Goal: Navigation & Orientation: Find specific page/section

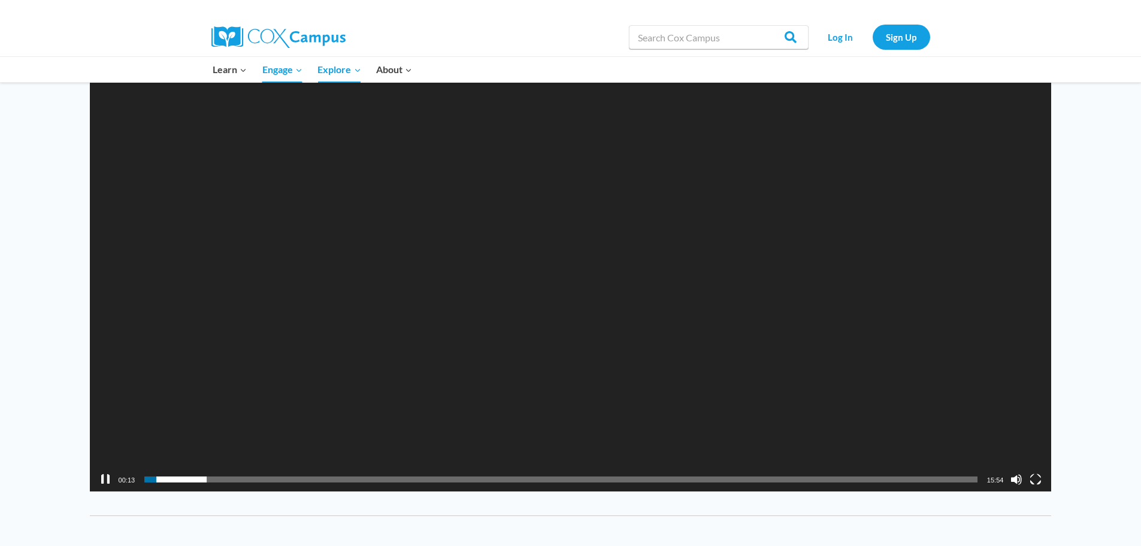
scroll to position [1390, 0]
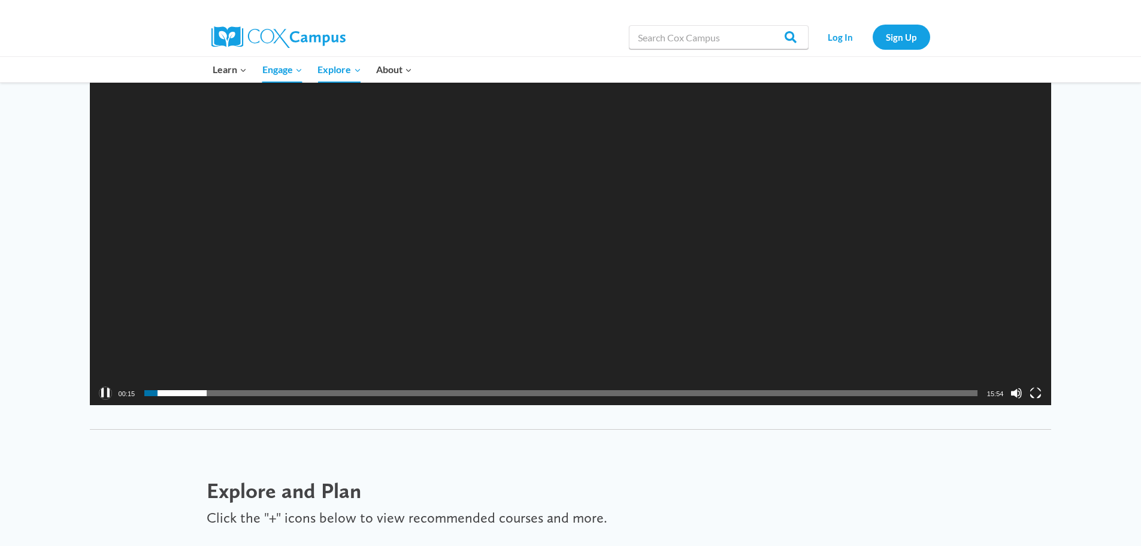
click at [102, 389] on button "Pause" at bounding box center [105, 393] width 12 height 12
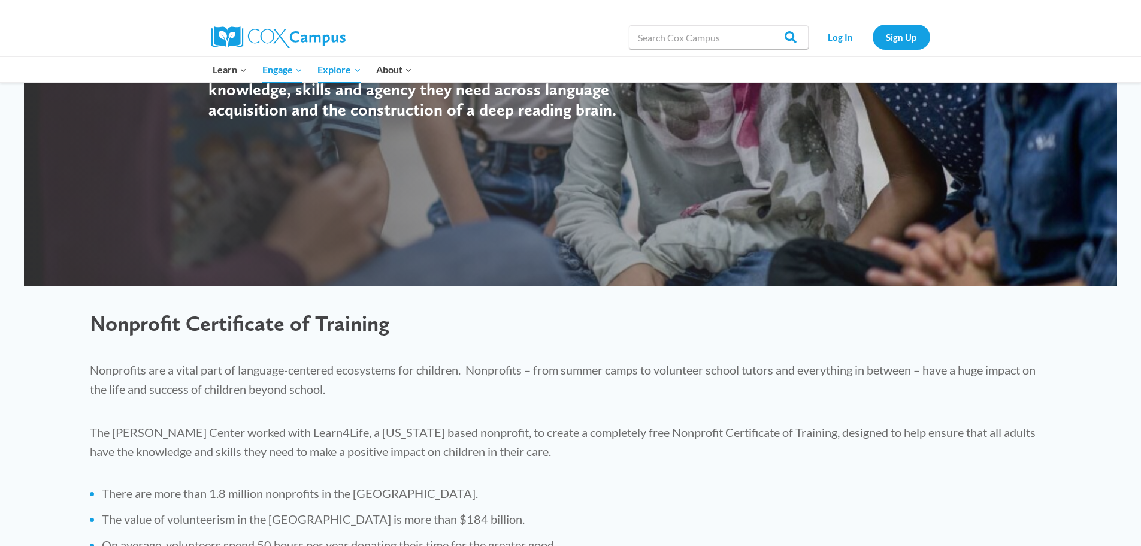
scroll to position [0, 0]
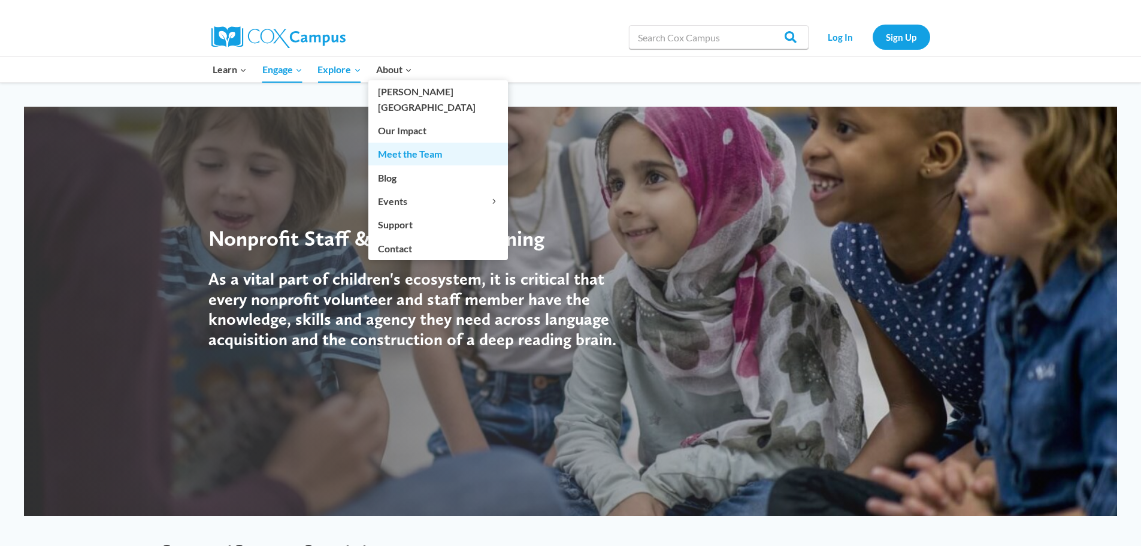
click at [401, 147] on link "Meet the Team" at bounding box center [438, 154] width 140 height 23
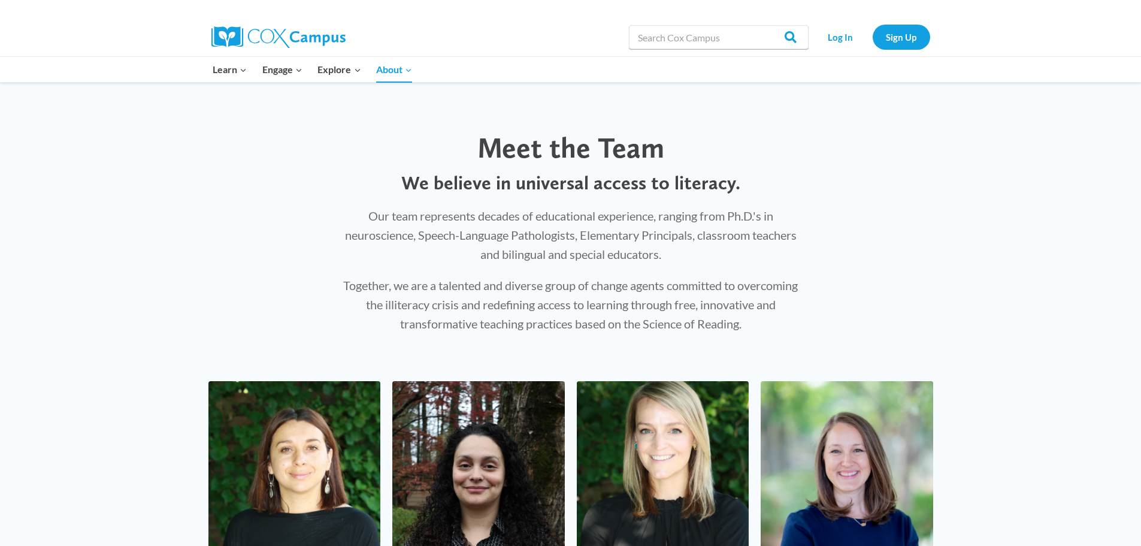
drag, startPoint x: 1144, startPoint y: 46, endPoint x: 1142, endPoint y: -60, distance: 106.6
